Goal: Information Seeking & Learning: Check status

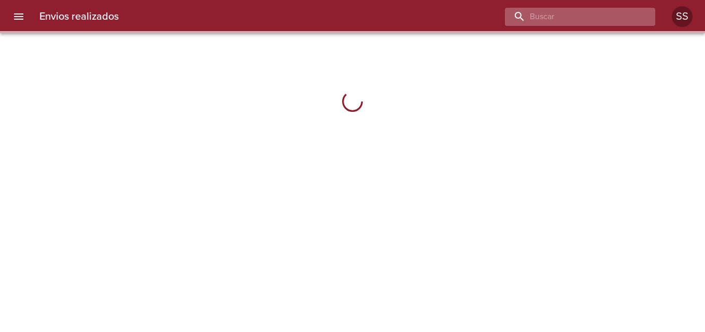
click at [590, 22] on input "buscar" at bounding box center [571, 17] width 133 height 18
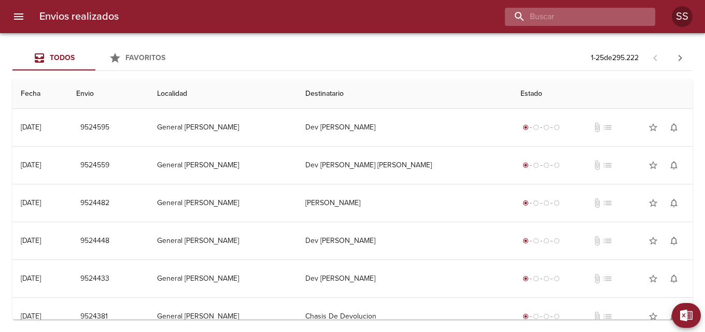
paste input "[PERSON_NAME] DE [PERSON_NAME]"
type input "[PERSON_NAME] DE [PERSON_NAME]"
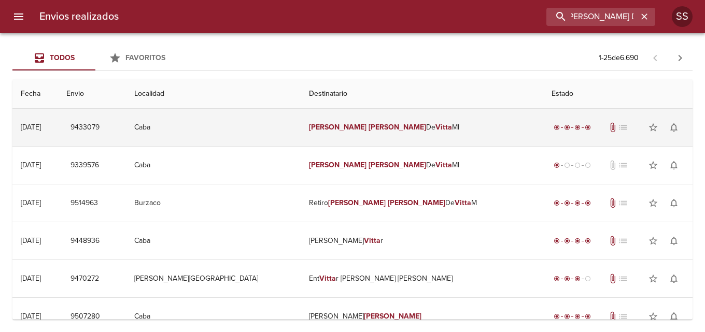
scroll to position [0, 0]
click at [432, 122] on td "[PERSON_NAME] De [PERSON_NAME]" at bounding box center [421, 127] width 242 height 37
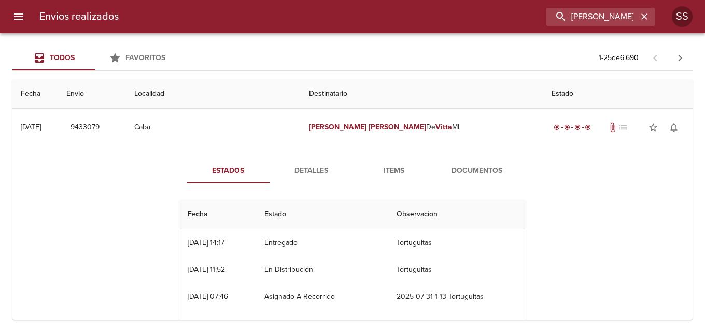
click at [459, 174] on span "Documentos" at bounding box center [476, 171] width 70 height 13
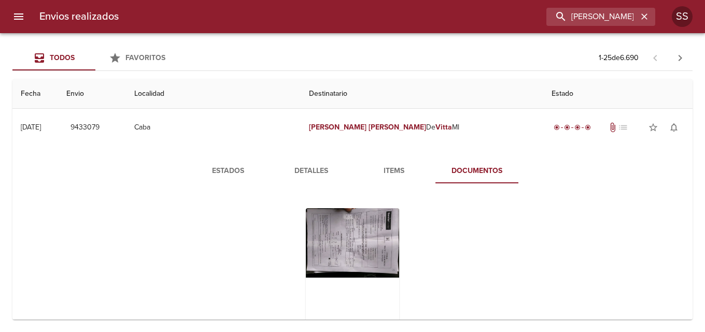
scroll to position [259, 0]
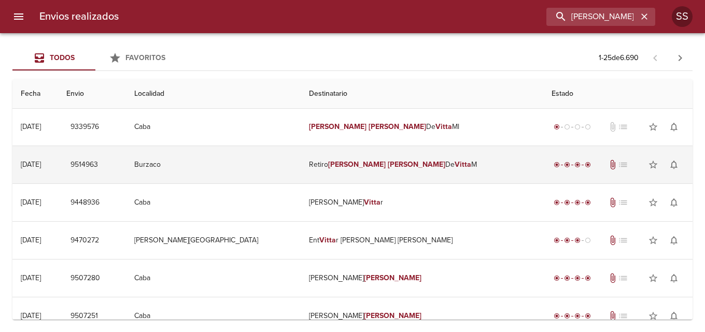
click at [393, 160] on td "Retiro [PERSON_NAME]" at bounding box center [421, 164] width 242 height 37
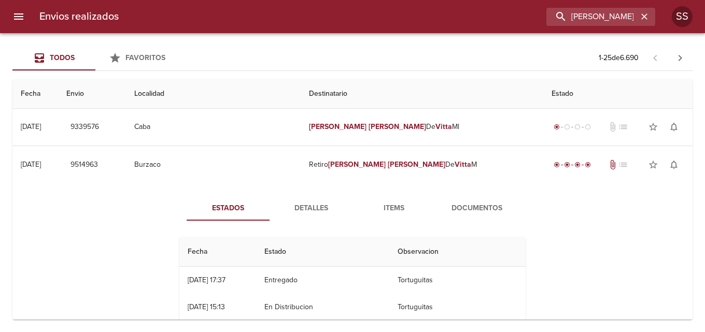
click at [299, 211] on span "Detalles" at bounding box center [311, 208] width 70 height 13
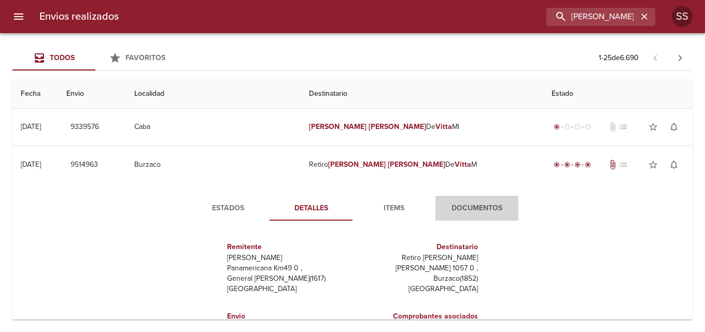
click at [469, 208] on span "Documentos" at bounding box center [476, 208] width 70 height 13
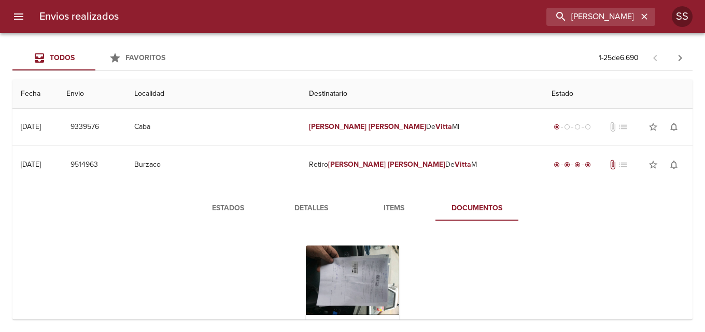
scroll to position [363, 0]
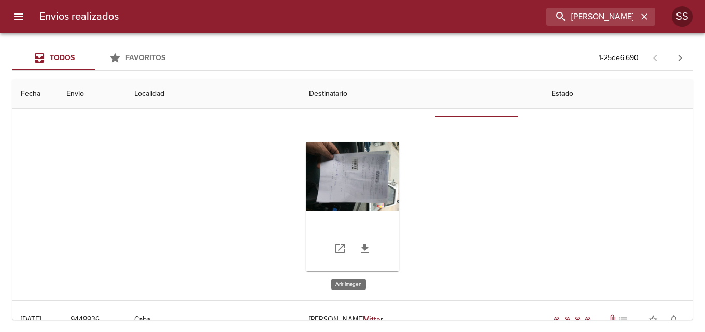
click at [354, 167] on div "Tabla de envíos del cliente" at bounding box center [352, 207] width 93 height 130
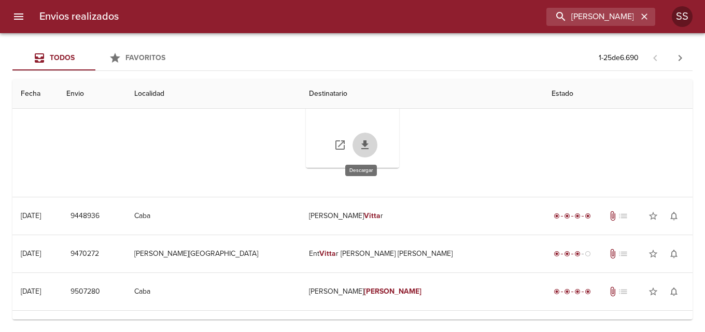
click at [364, 143] on icon "Tabla de envíos del cliente" at bounding box center [364, 145] width 12 height 12
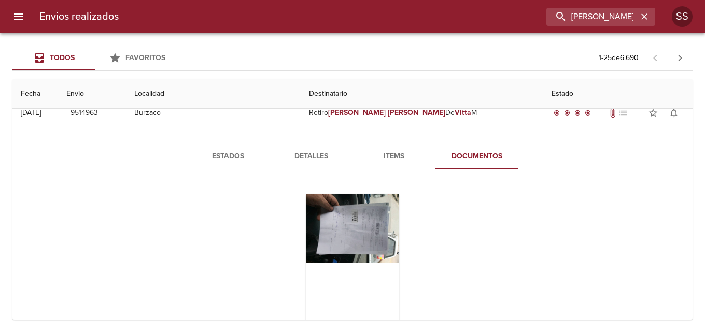
scroll to position [52, 0]
